Goal: Find specific page/section: Find specific page/section

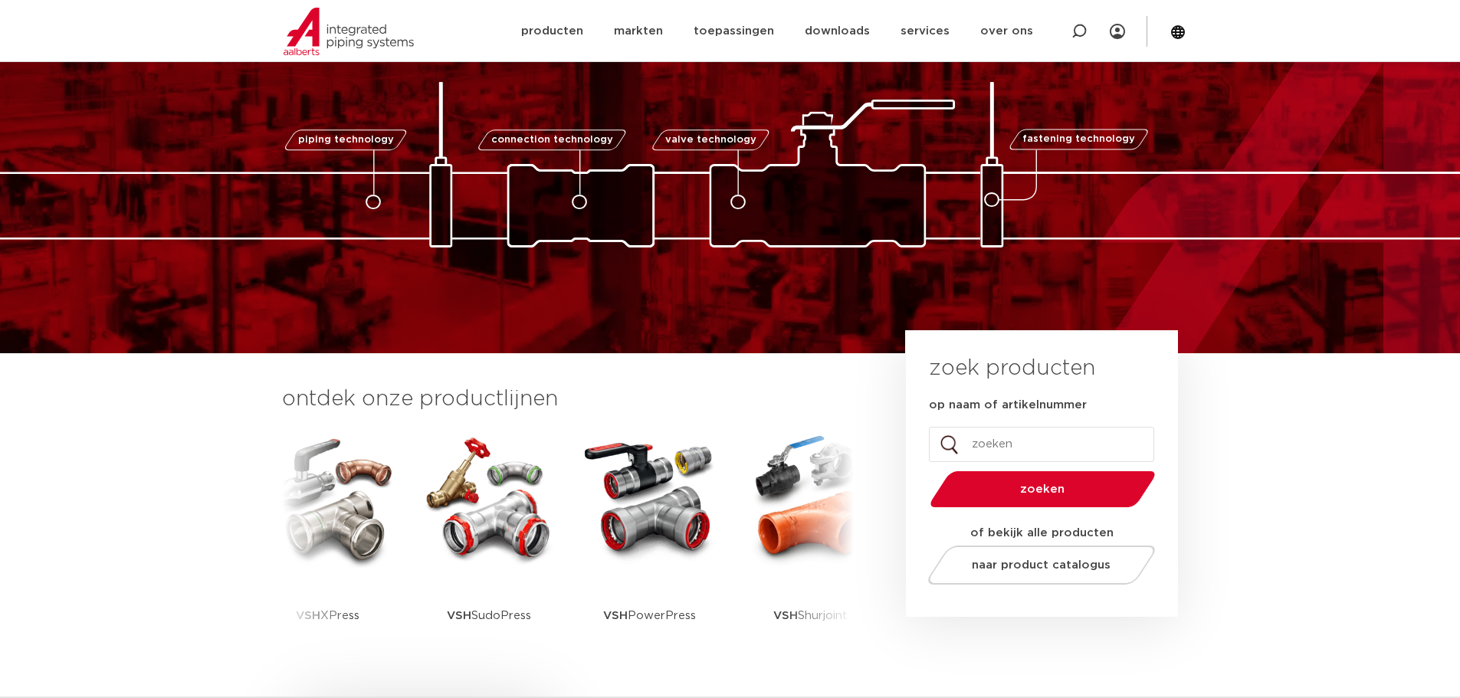
scroll to position [77, 0]
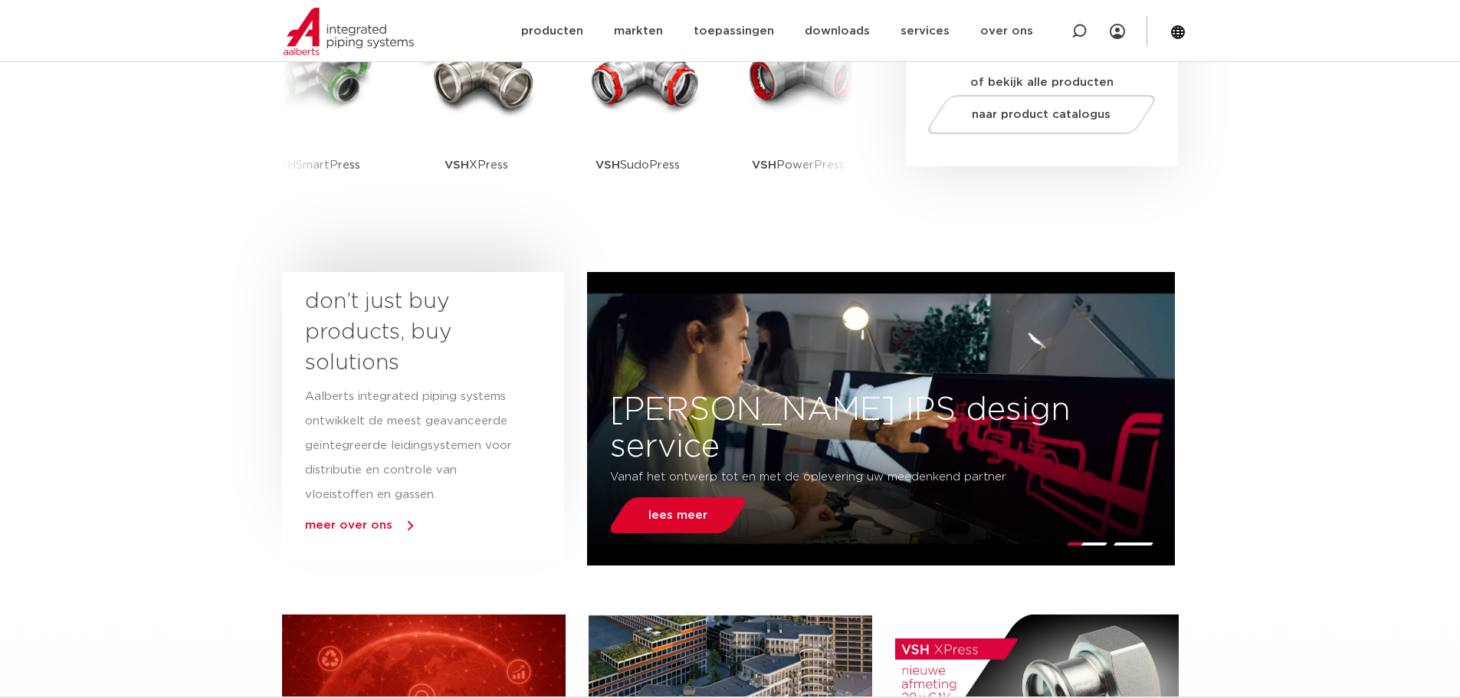
scroll to position [613, 0]
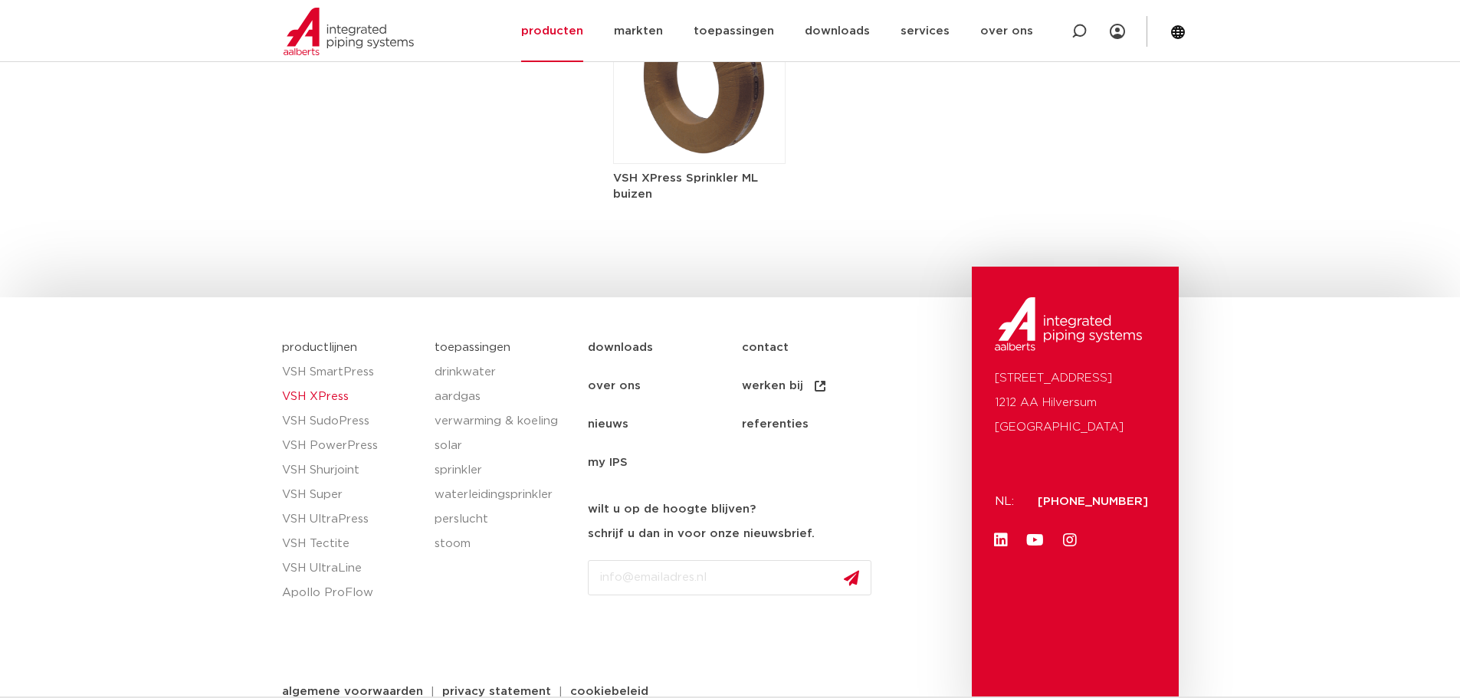
scroll to position [2651, 0]
click at [349, 339] on link "productlijnen" at bounding box center [319, 344] width 75 height 11
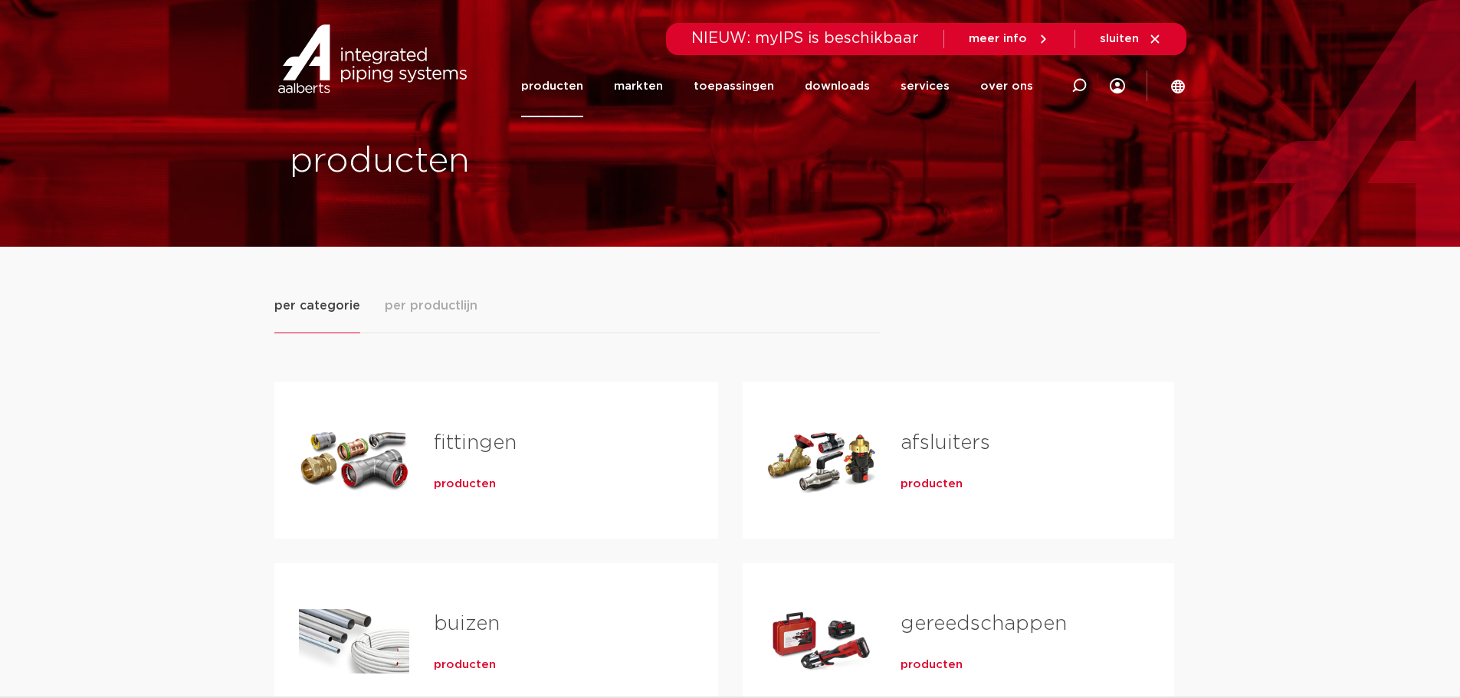
click at [474, 447] on link "fittingen" at bounding box center [475, 443] width 83 height 20
